Goal: Task Accomplishment & Management: Complete application form

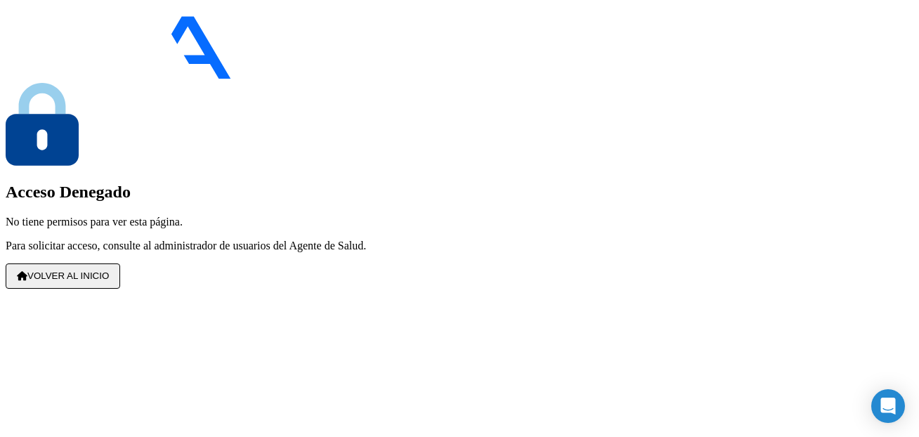
click at [109, 281] on span "VOLVER AL INICIO" at bounding box center [63, 276] width 92 height 11
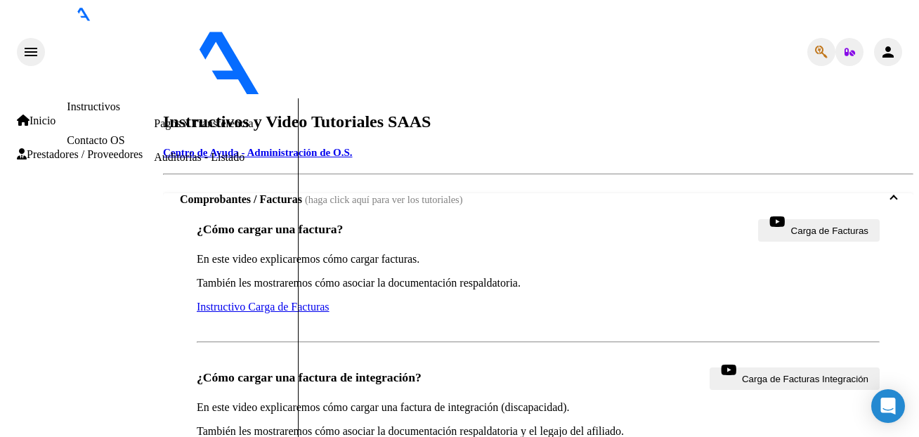
click at [91, 101] on link "Instructivos" at bounding box center [93, 107] width 53 height 12
click at [67, 101] on link "Instructivos" at bounding box center [93, 107] width 53 height 12
click at [48, 155] on span "Prestadores / Proveedores" at bounding box center [80, 154] width 126 height 13
click at [154, 62] on link "Facturas - Listado/Carga" at bounding box center [209, 56] width 111 height 12
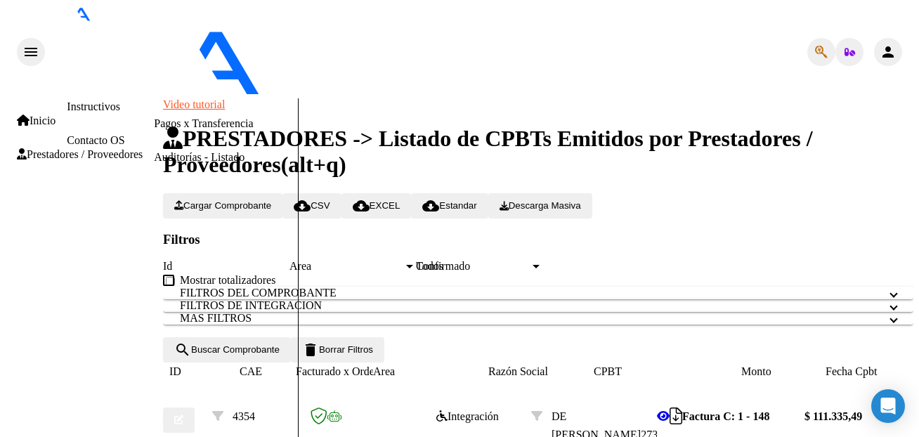
scroll to position [0, 721]
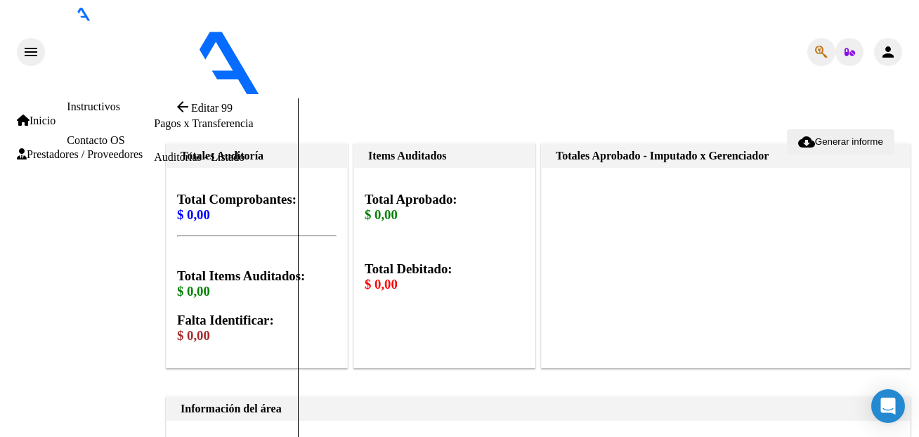
click at [185, 98] on mat-icon "arrow_back" at bounding box center [182, 106] width 17 height 17
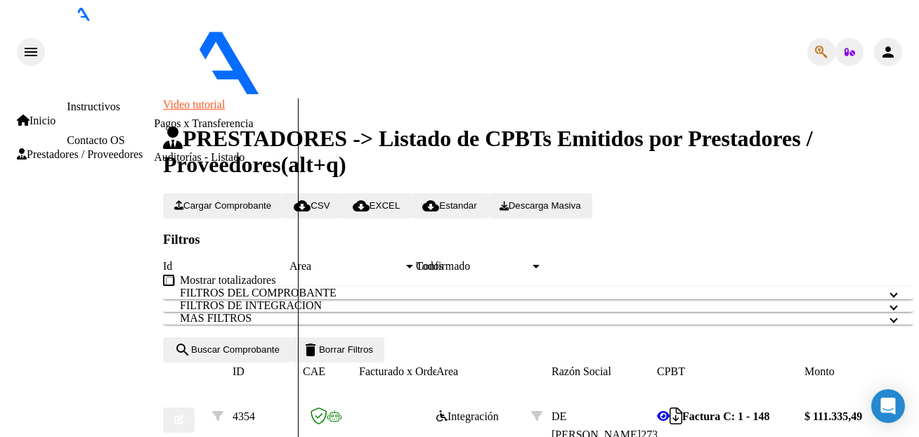
click at [248, 200] on span "Cargar Comprobante" at bounding box center [222, 205] width 97 height 11
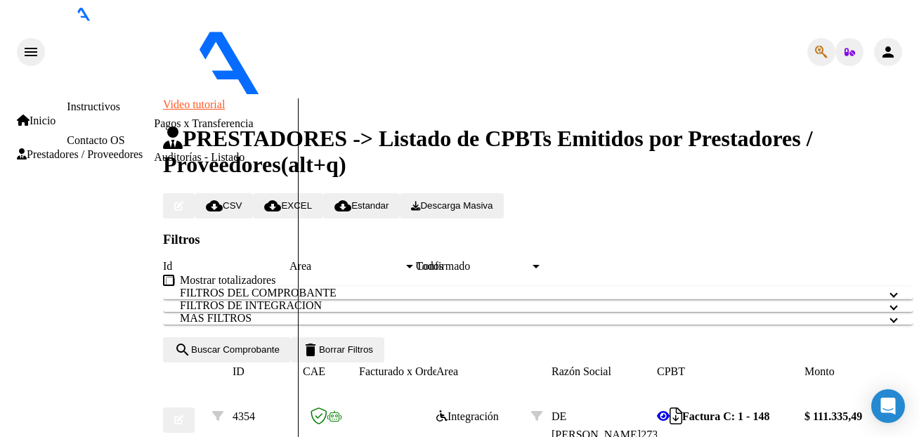
scroll to position [759, 0]
type input "[DATE]"
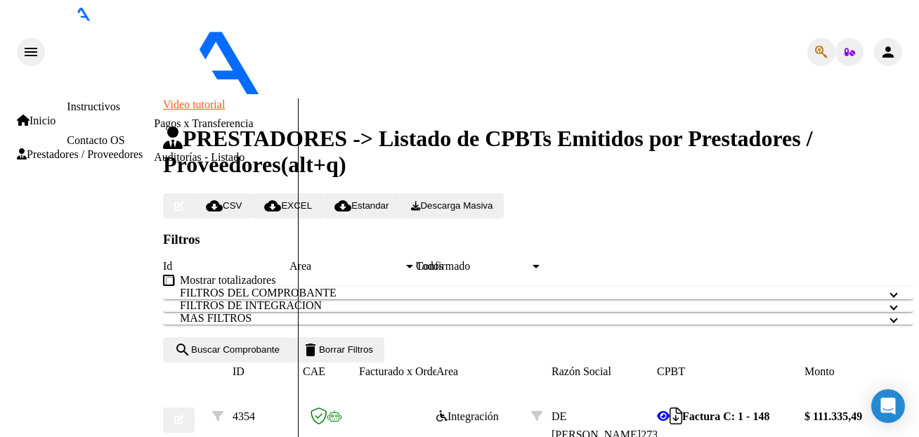
type input "C:\fakepath\planilla asistencia.pdf"
type input "Planilla de asistencia"
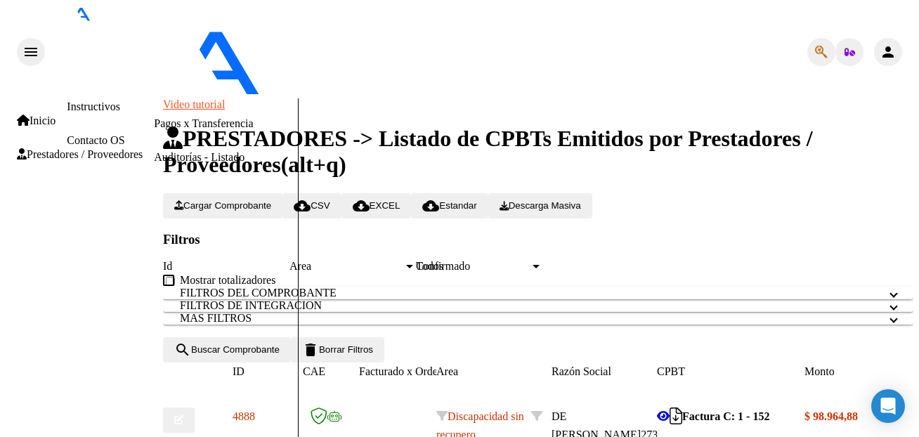
scroll to position [430, 0]
click at [193, 408] on button "button" at bounding box center [179, 420] width 32 height 25
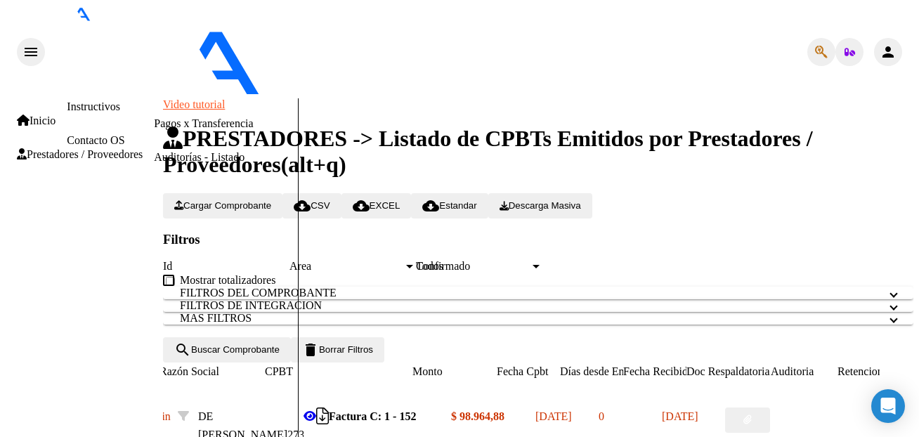
scroll to position [0, 434]
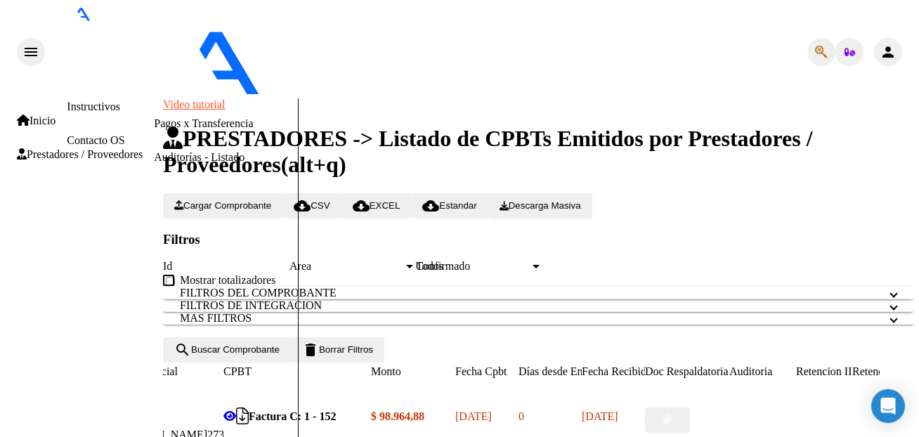
click at [690, 408] on button "button" at bounding box center [667, 420] width 45 height 25
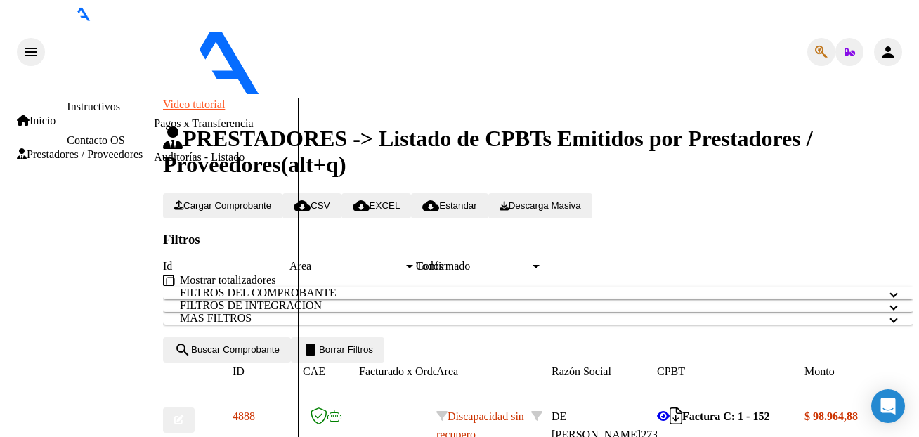
click at [183, 415] on icon "button" at bounding box center [178, 419] width 9 height 9
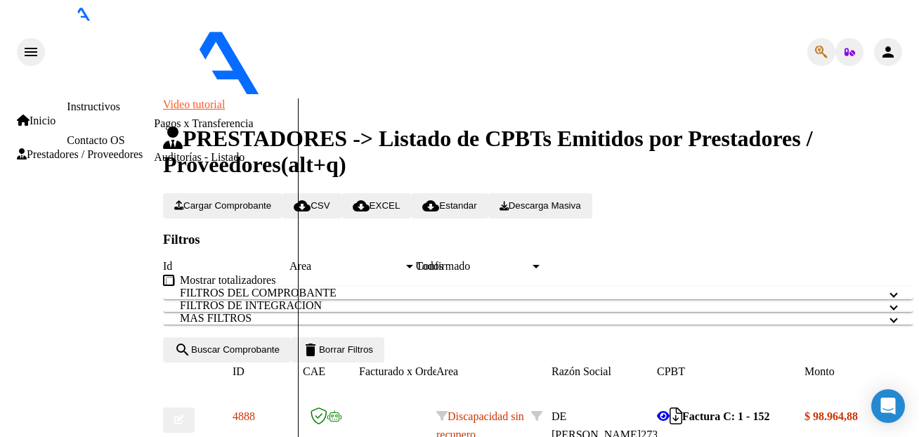
type input "202508"
type input "C:\fakepath\planilla asistencia.pdf"
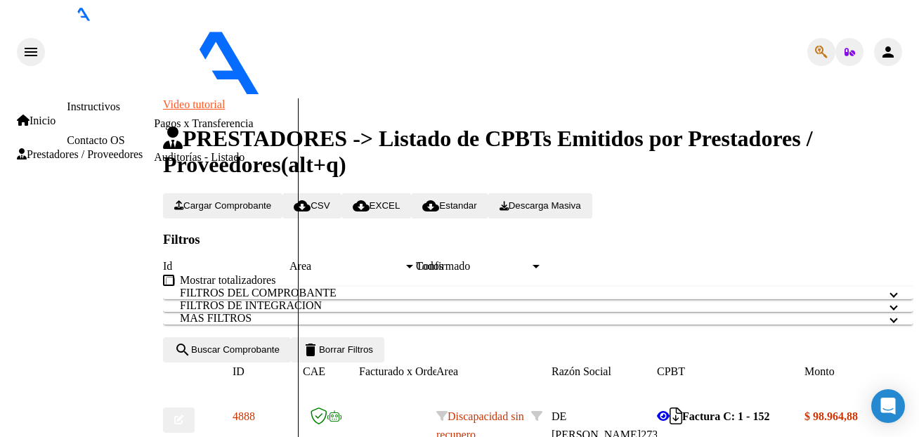
drag, startPoint x: 391, startPoint y: 230, endPoint x: 212, endPoint y: 222, distance: 178.7
type input "Planilla de asistencia"
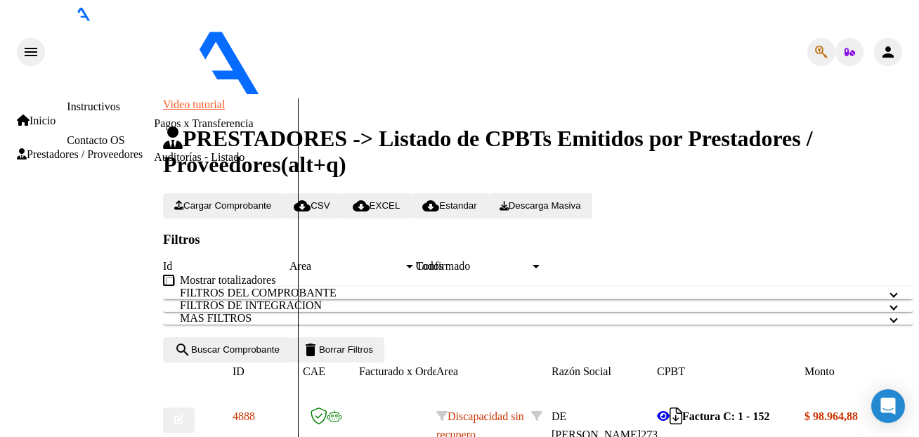
scroll to position [380, 0]
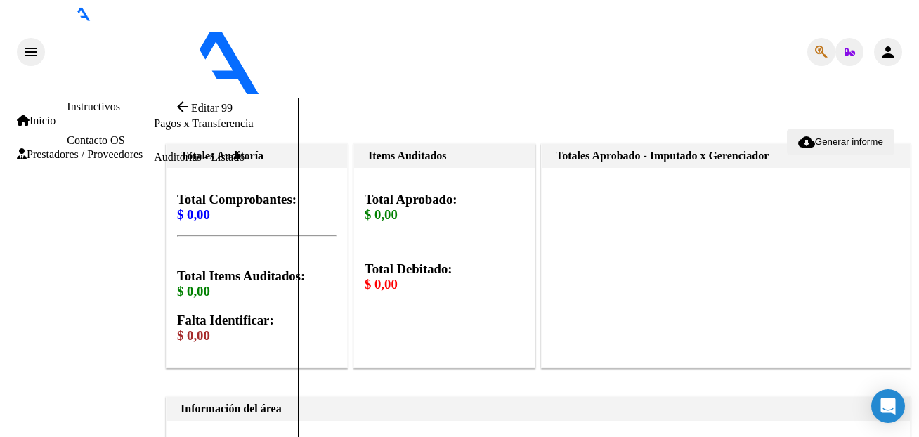
scroll to position [574, 0]
click at [525, 13] on div "- apres - DE [PERSON_NAME]" at bounding box center [285, 52] width 480 height 93
click at [154, 62] on link "Facturas - Listado/Carga" at bounding box center [209, 56] width 111 height 12
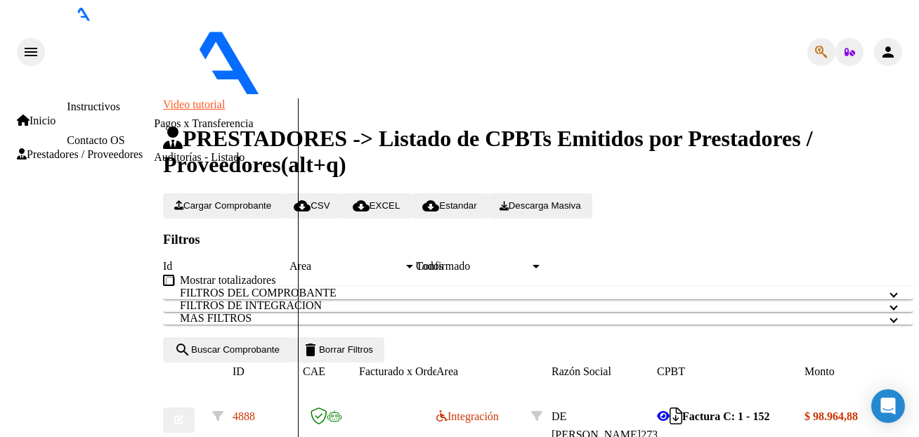
scroll to position [58, 0]
click at [283, 193] on button "Cargar Comprobante" at bounding box center [222, 205] width 119 height 25
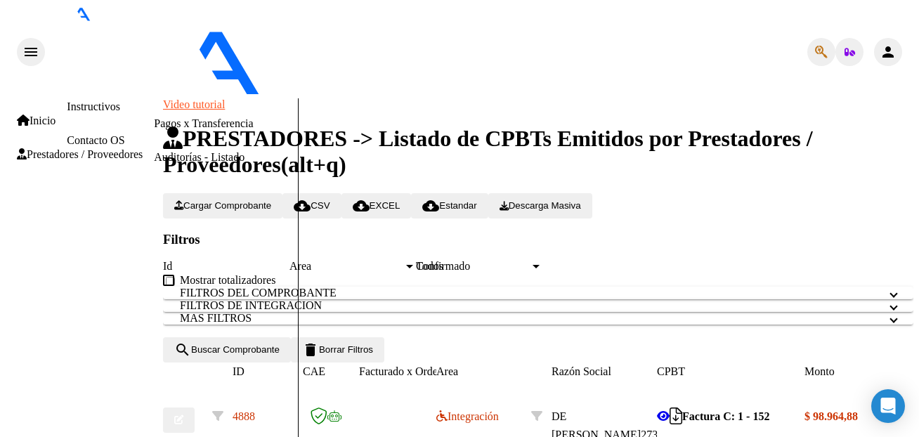
type input "202508"
type input "[DATE]"
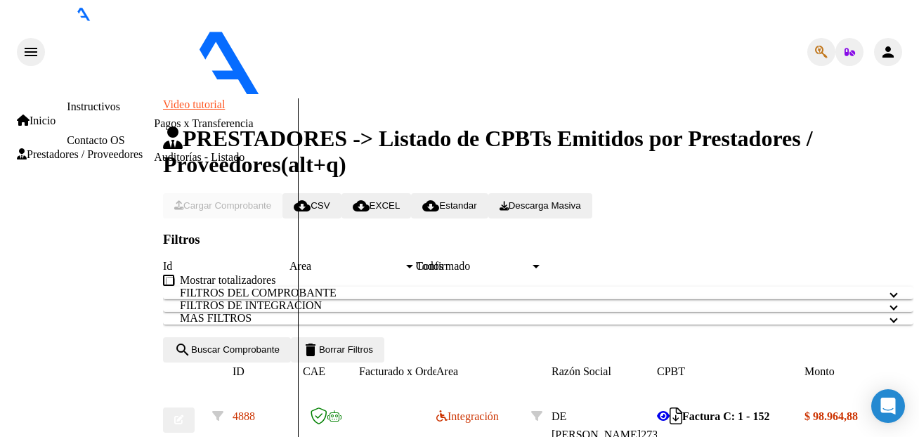
scroll to position [0, 0]
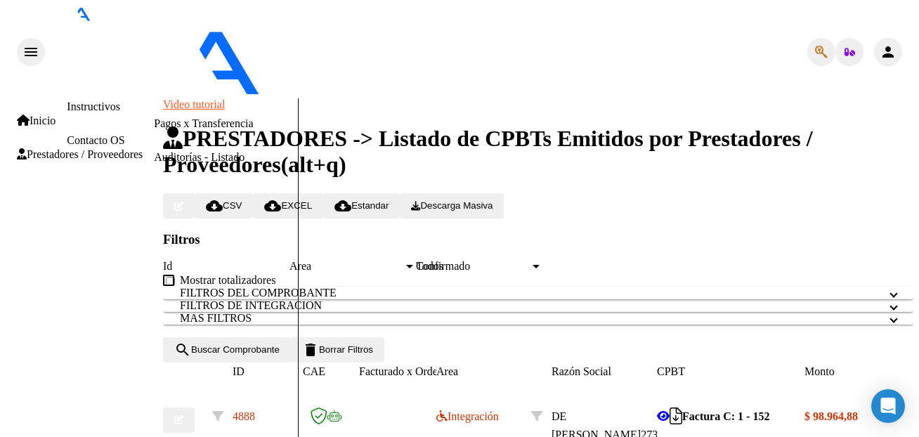
type input "C:\fakepath\planilla asistencia.pdf"
type input "Planilla asistencia"
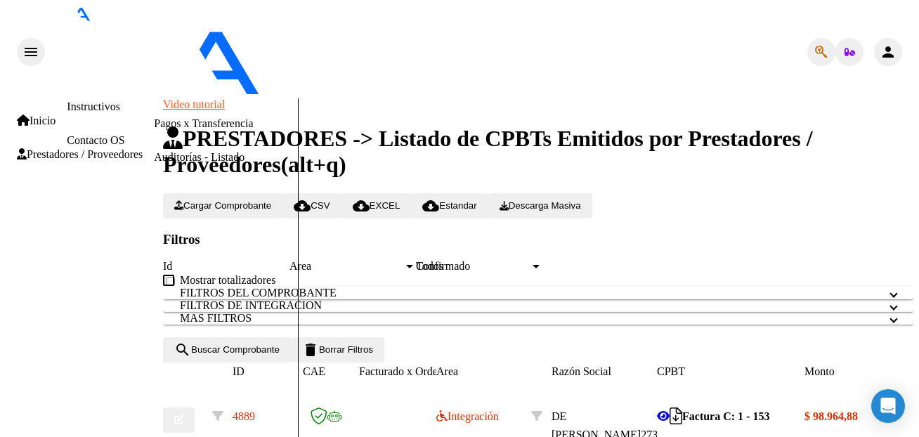
scroll to position [417, 0]
